Goal: Task Accomplishment & Management: Manage account settings

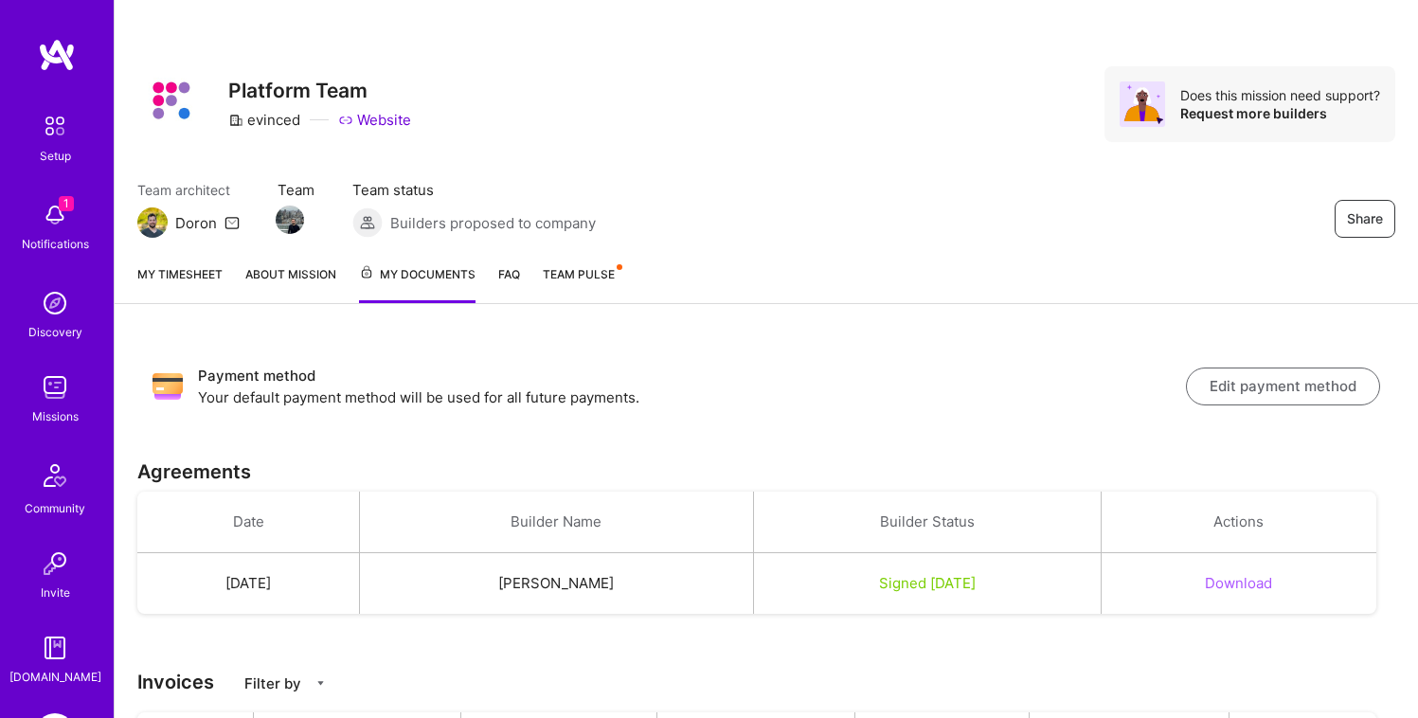
click at [720, 340] on div "Payment method Your default payment method will be used for all future payments…" at bounding box center [767, 626] width 1304 height 599
click at [228, 222] on icon at bounding box center [232, 222] width 15 height 15
click at [513, 268] on link "FAQ" at bounding box center [509, 283] width 22 height 39
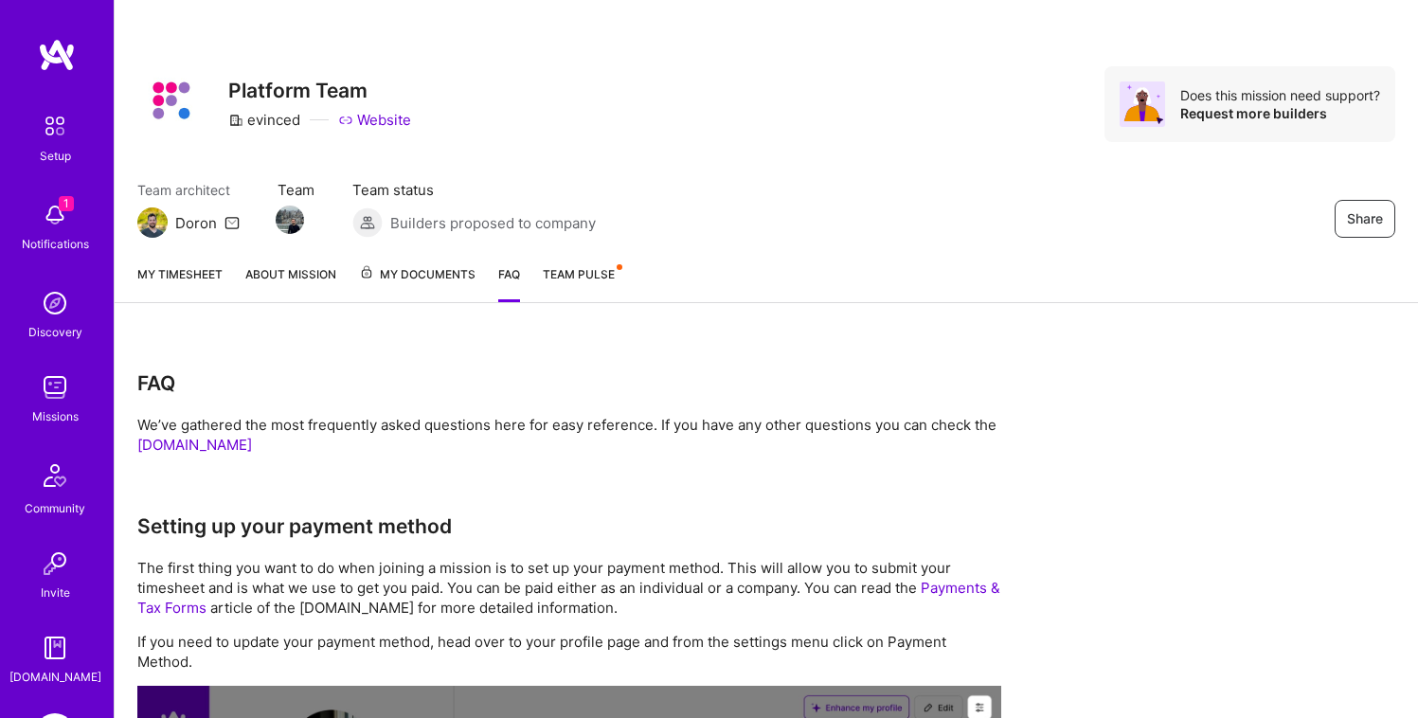
scroll to position [218, 0]
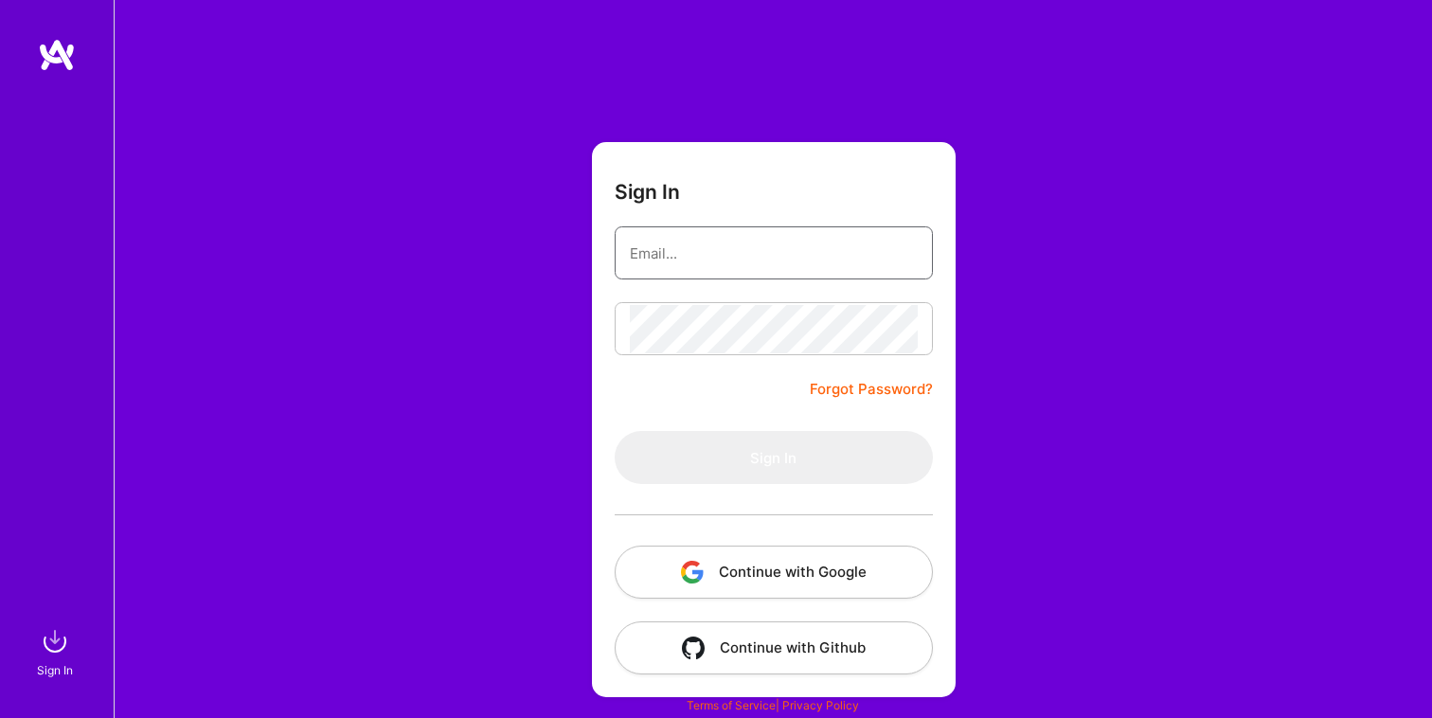
type input "[EMAIL_ADDRESS][PERSON_NAME][DOMAIN_NAME]"
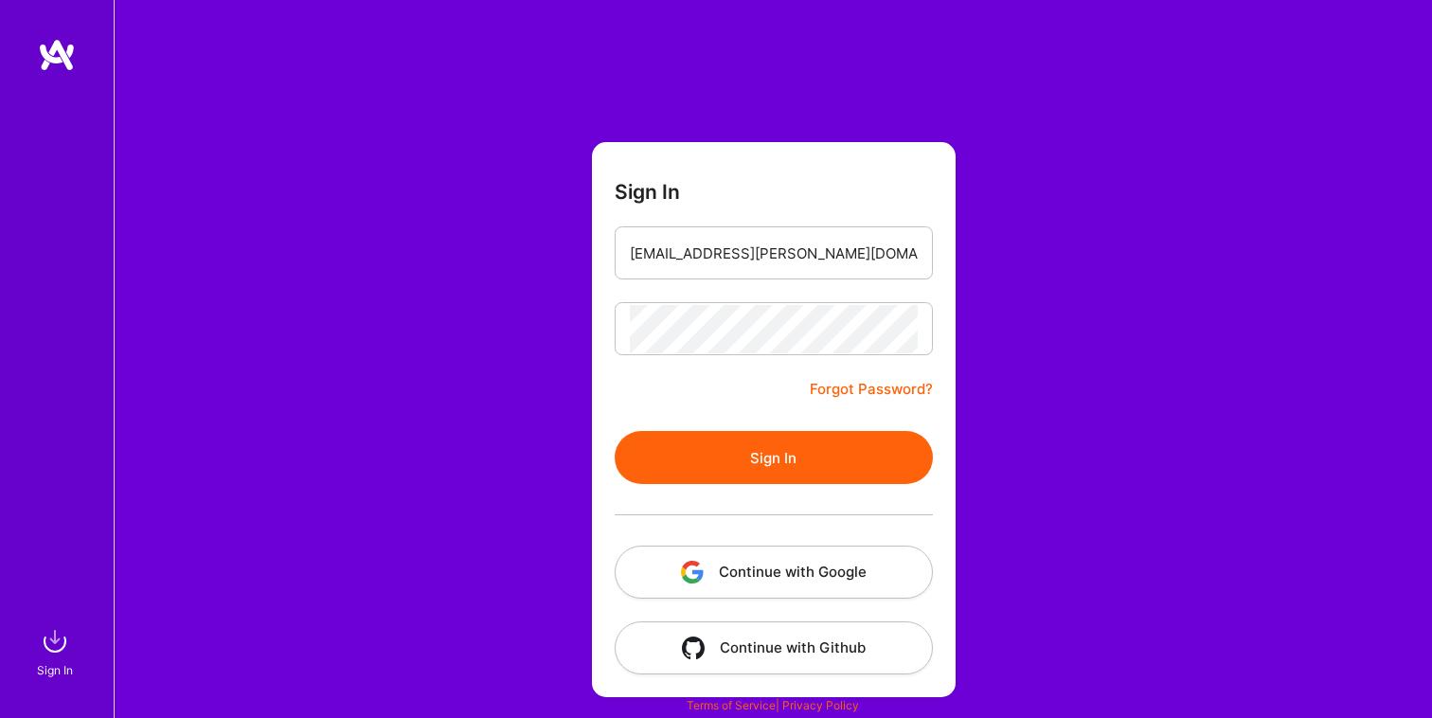
click at [777, 441] on button "Sign In" at bounding box center [774, 457] width 318 height 53
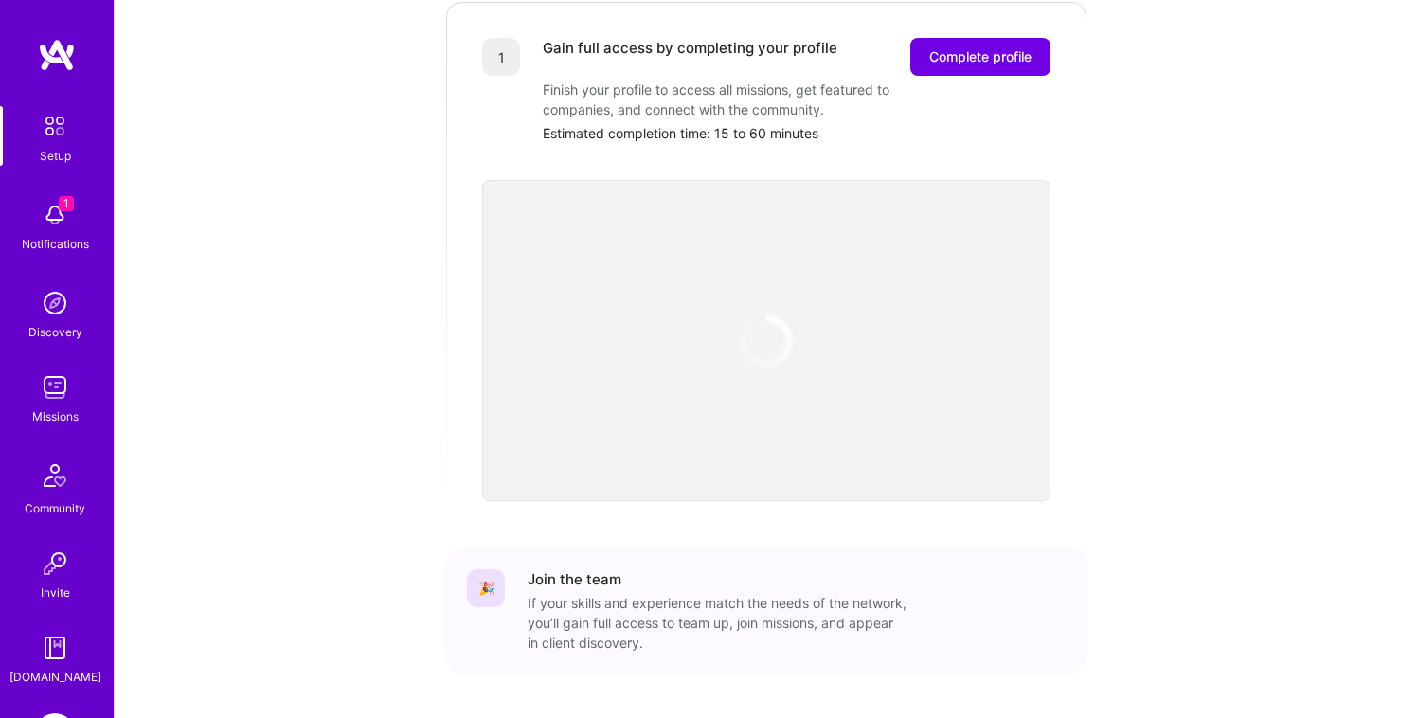
scroll to position [135, 0]
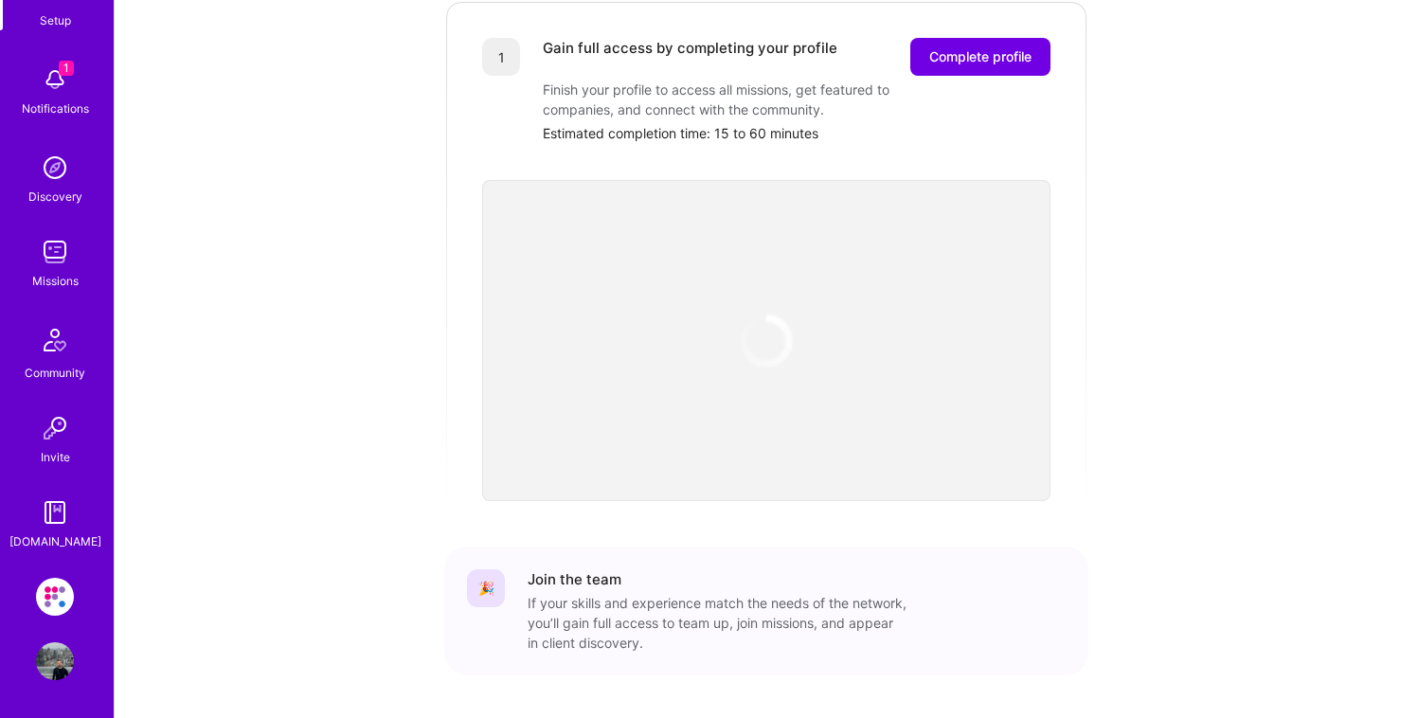
click at [54, 608] on img at bounding box center [55, 597] width 38 height 38
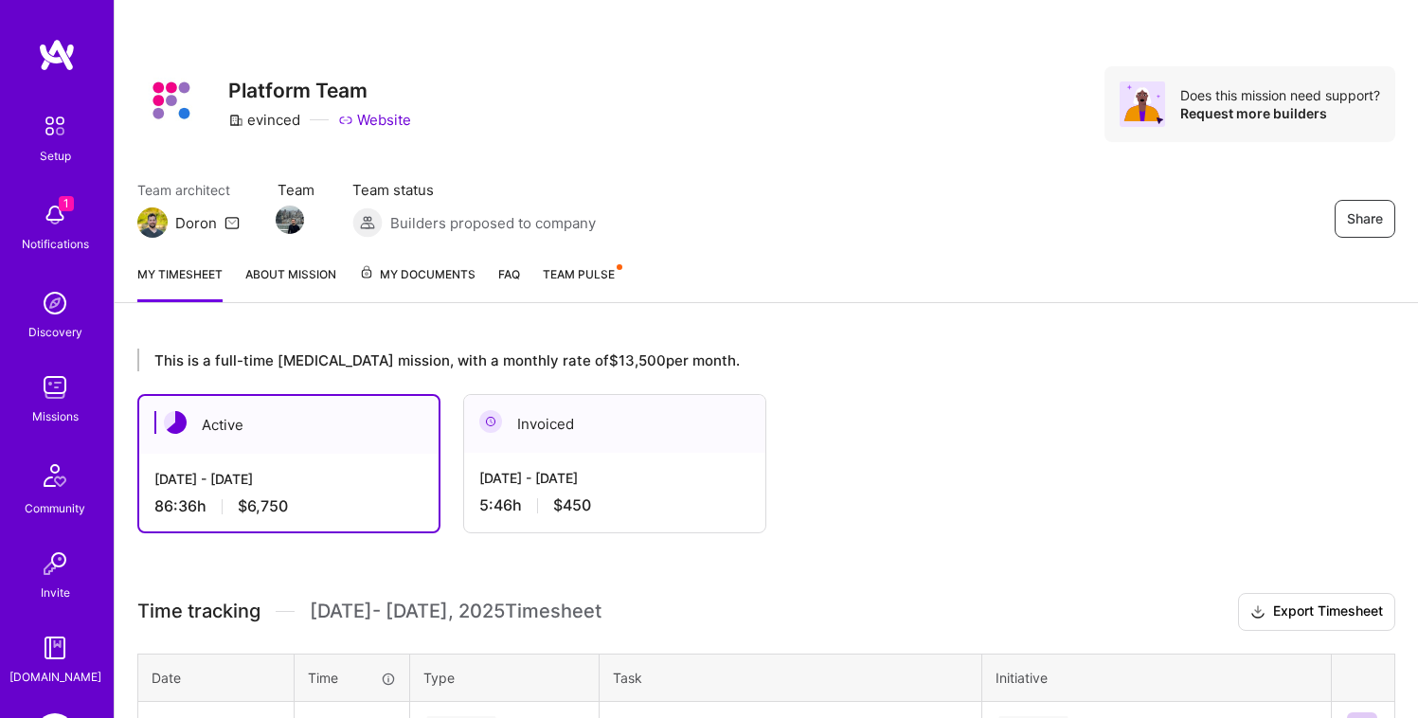
click at [421, 266] on span "My Documents" at bounding box center [417, 274] width 117 height 21
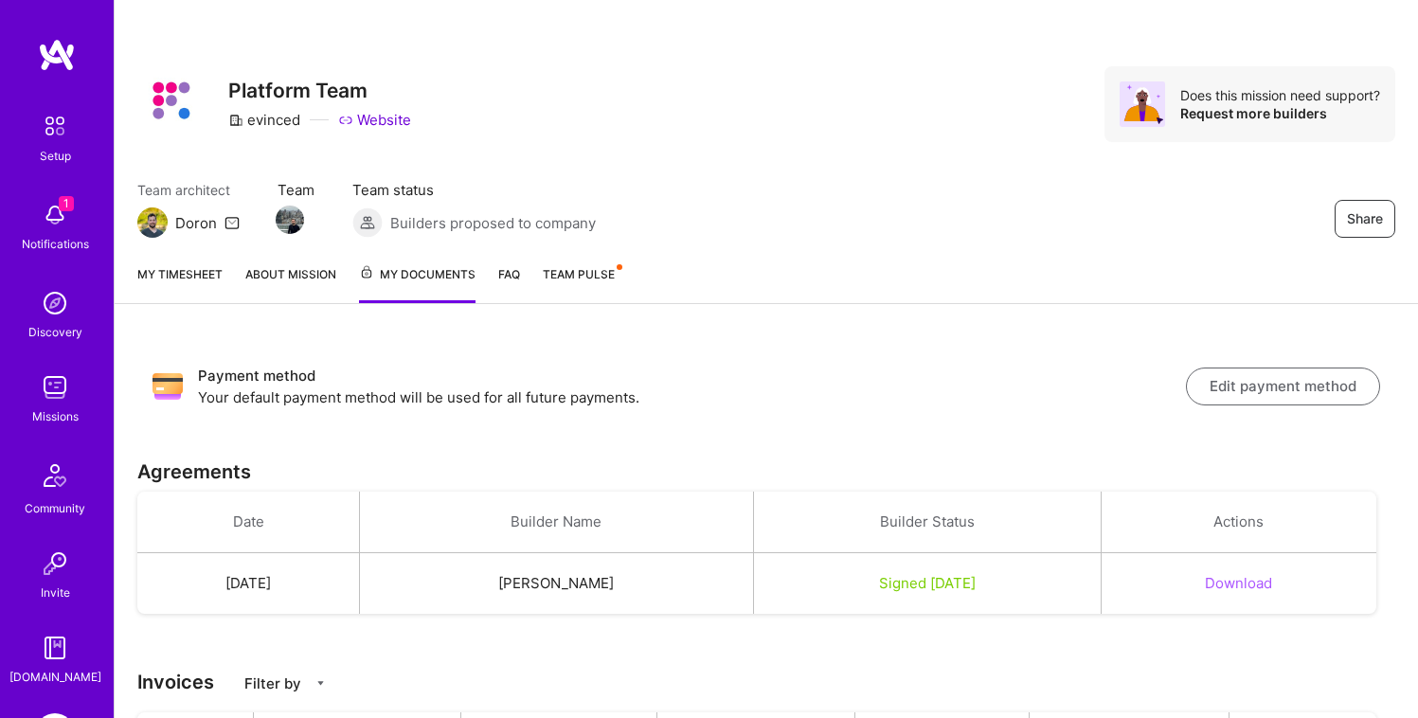
click at [517, 275] on link "FAQ" at bounding box center [509, 283] width 22 height 39
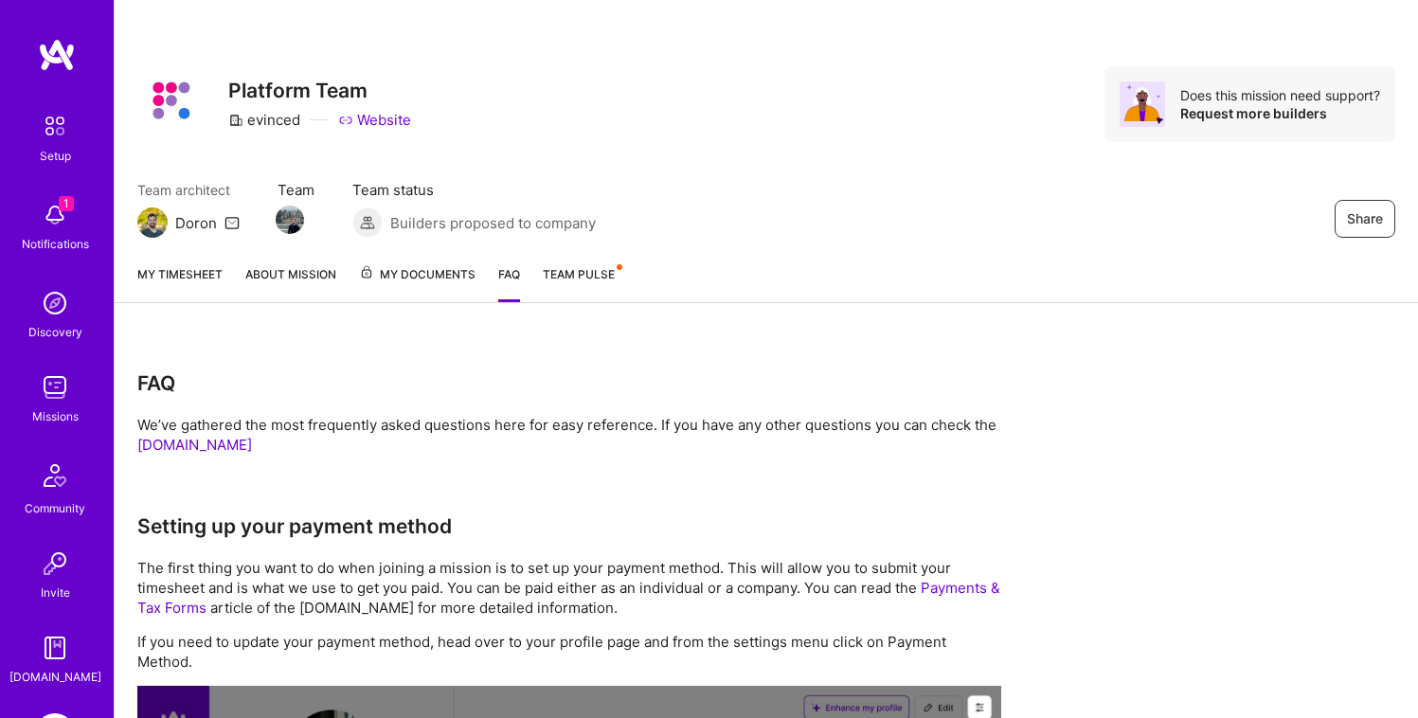
click at [187, 286] on link "My timesheet" at bounding box center [179, 283] width 85 height 38
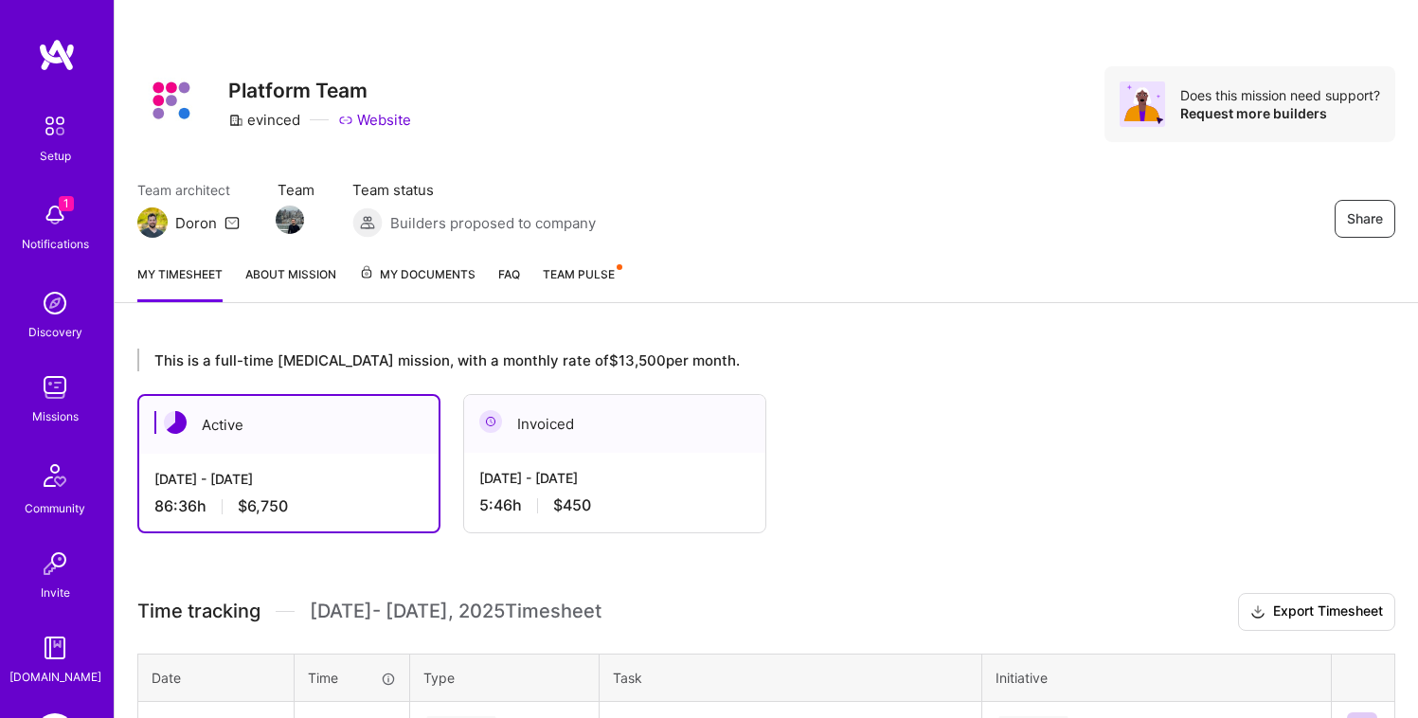
click at [561, 429] on div "Invoiced" at bounding box center [614, 424] width 301 height 58
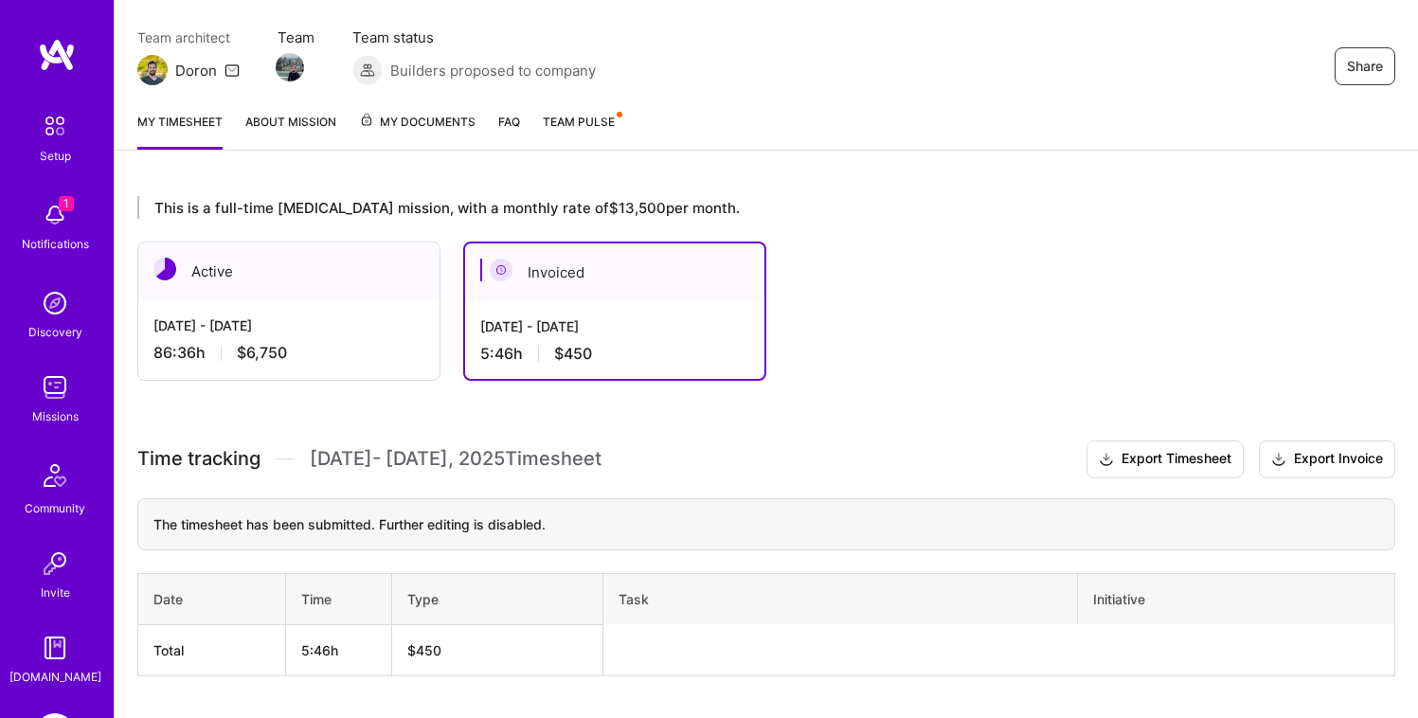
scroll to position [203, 0]
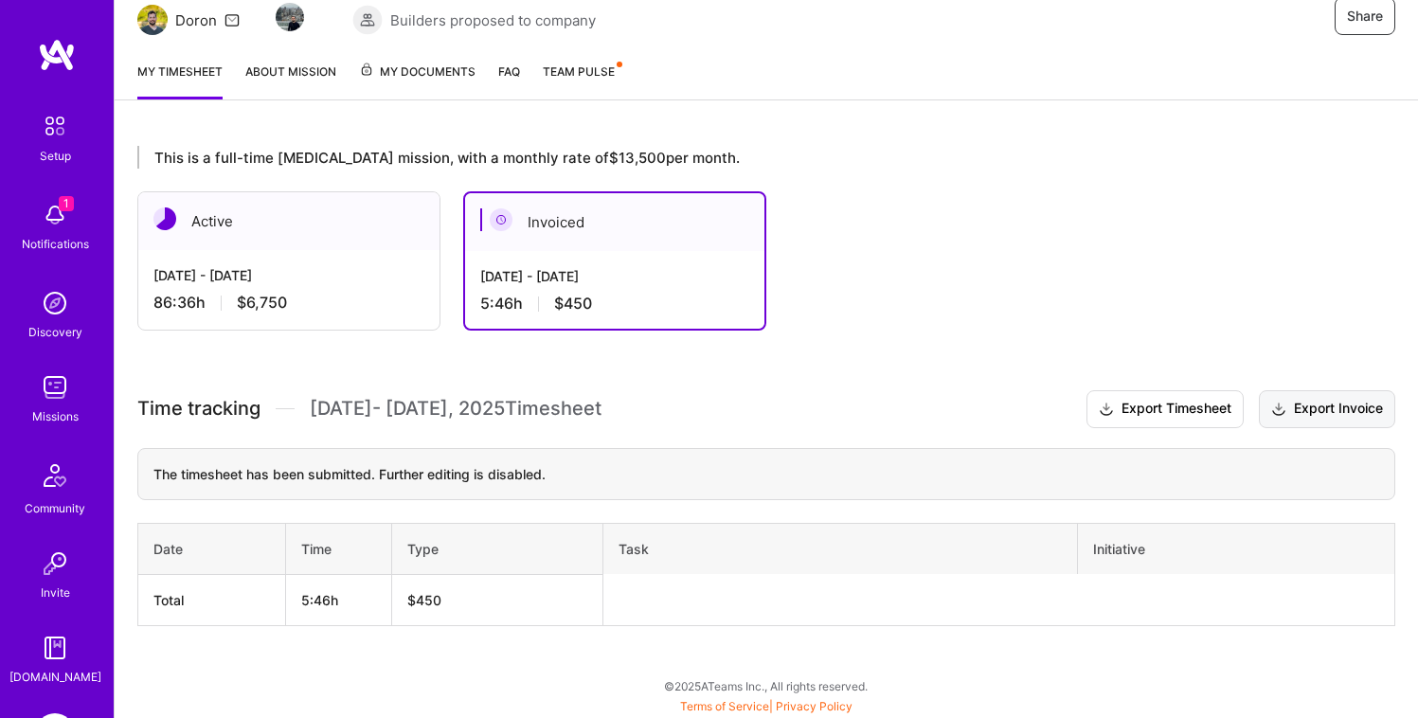
click at [1307, 401] on button "Export Invoice" at bounding box center [1327, 409] width 136 height 38
click at [900, 262] on div "Active [DATE] - [DATE] 86:36 h $6,750 Invoiced [DATE] - [DATE] 5:46 h $450" at bounding box center [739, 260] width 1205 height 139
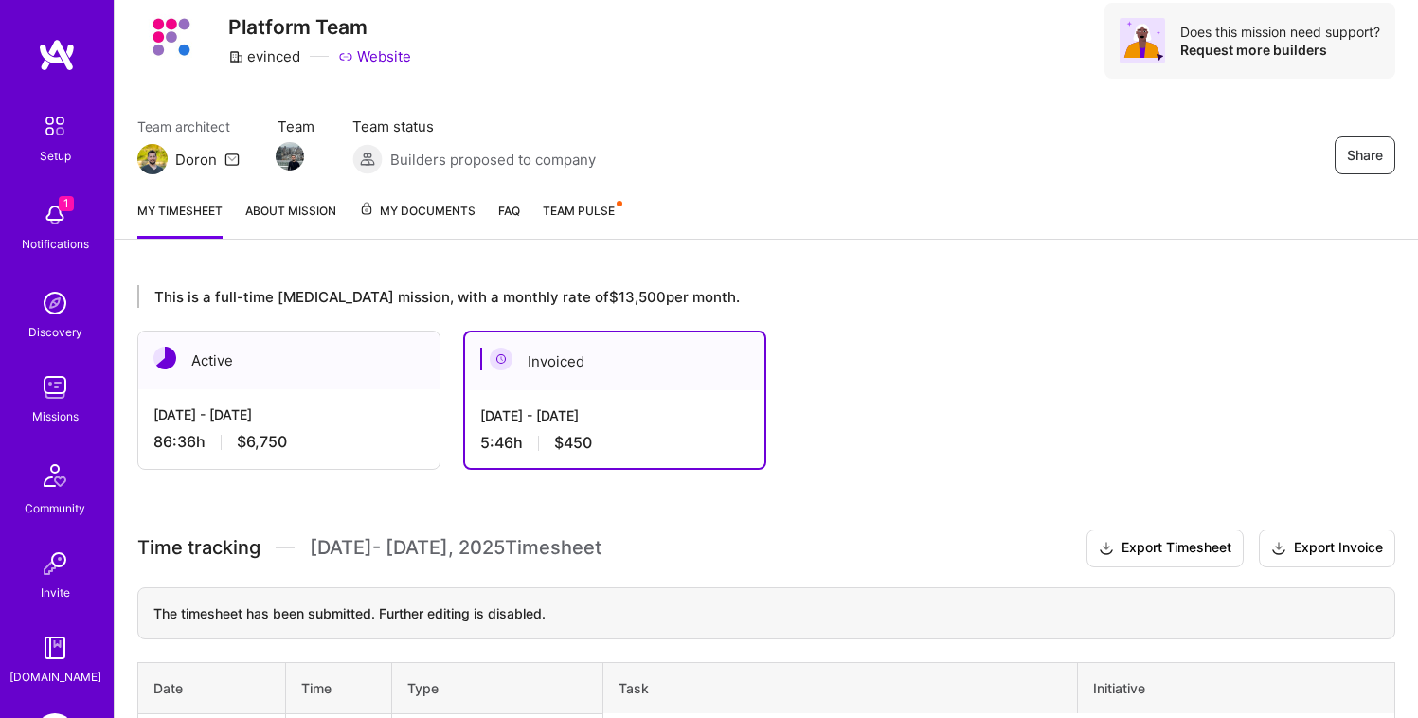
scroll to position [0, 0]
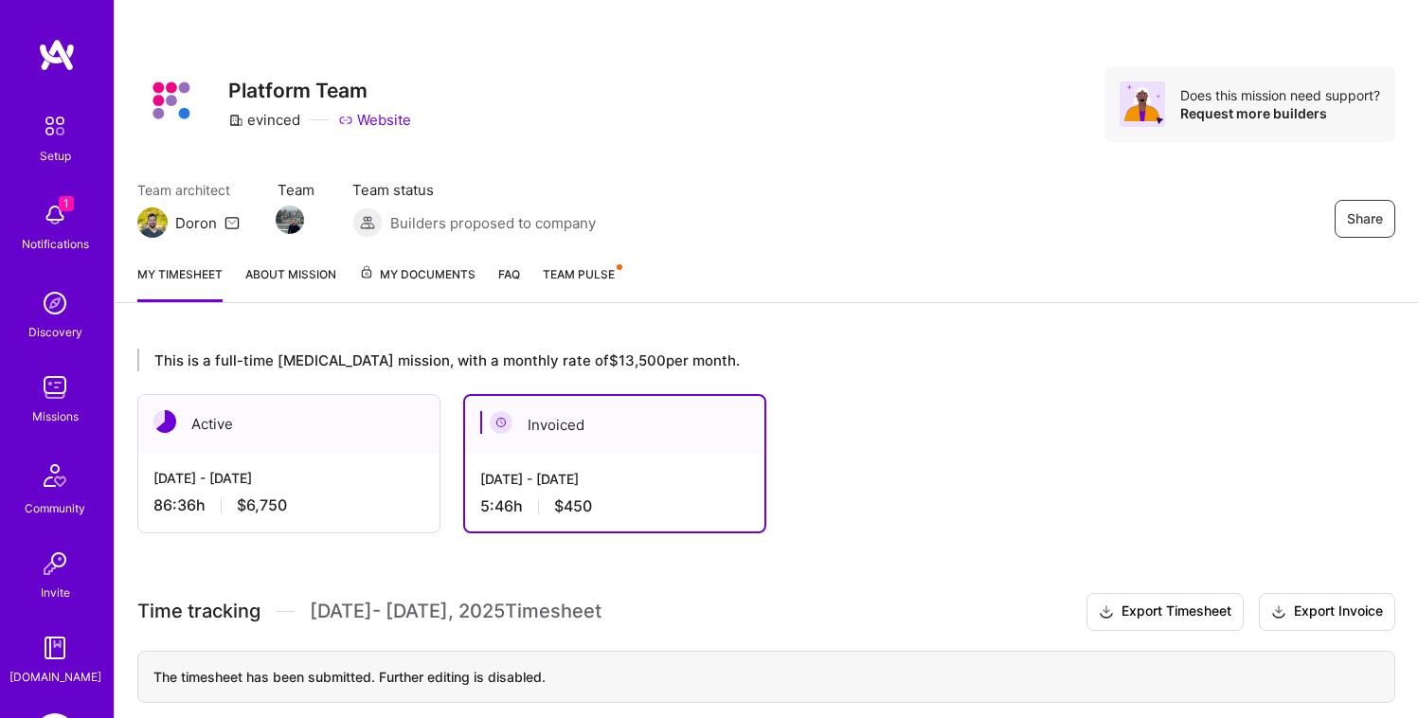
click at [514, 278] on link "FAQ" at bounding box center [509, 283] width 22 height 38
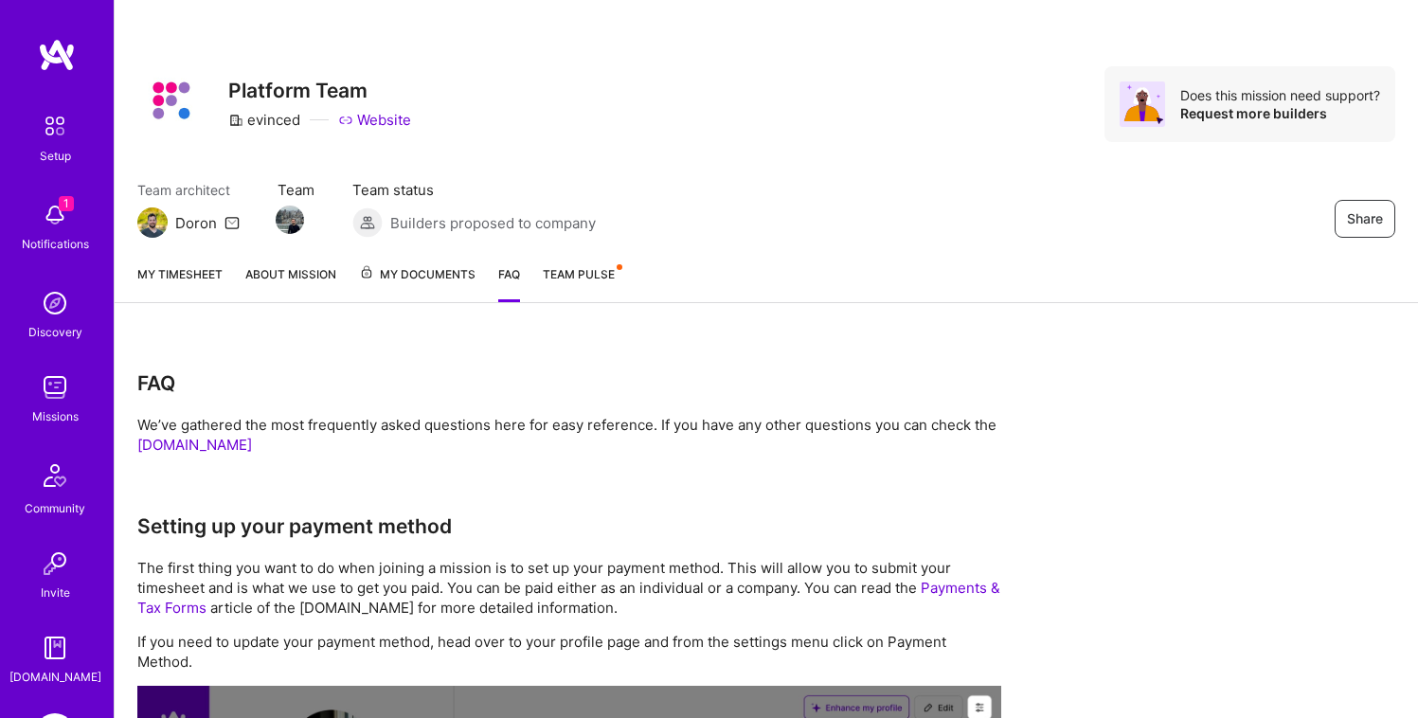
click at [568, 281] on link "Team Pulse" at bounding box center [582, 283] width 78 height 38
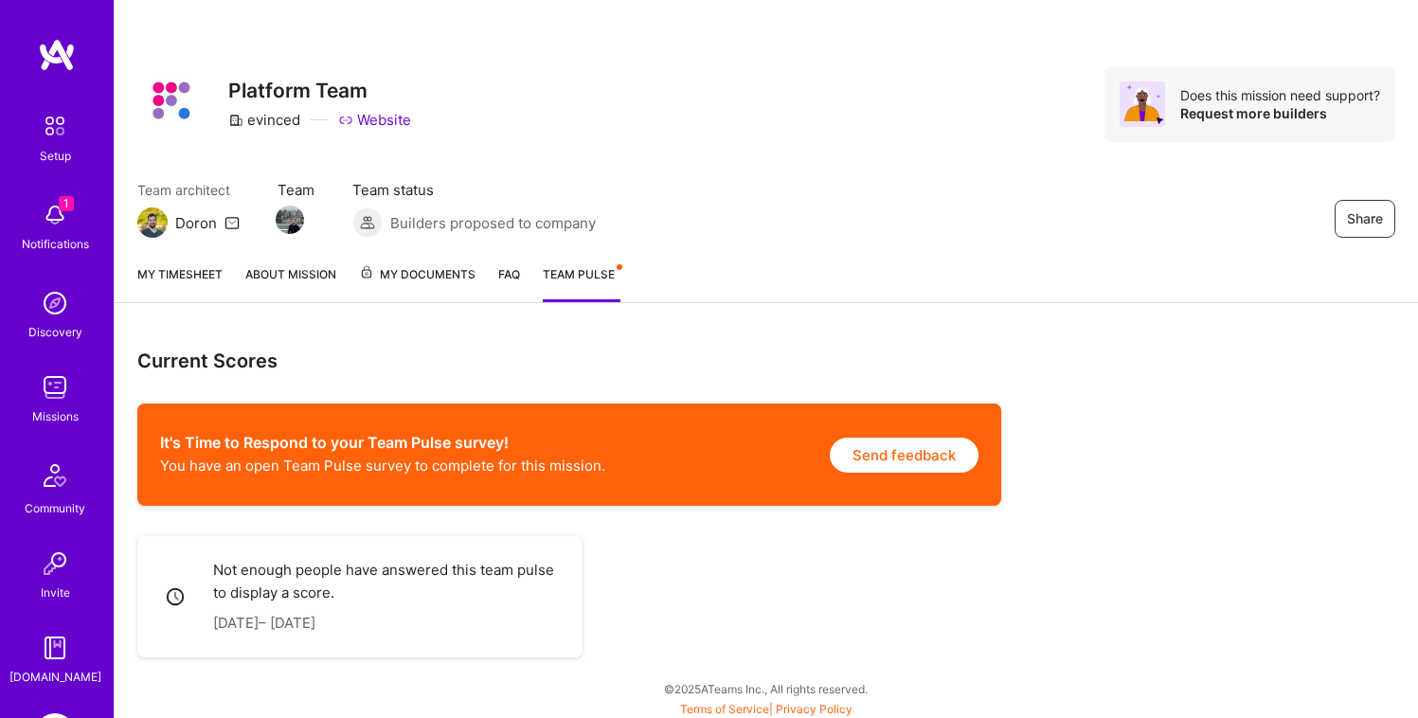
scroll to position [4, 0]
